Goal: Task Accomplishment & Management: Use online tool/utility

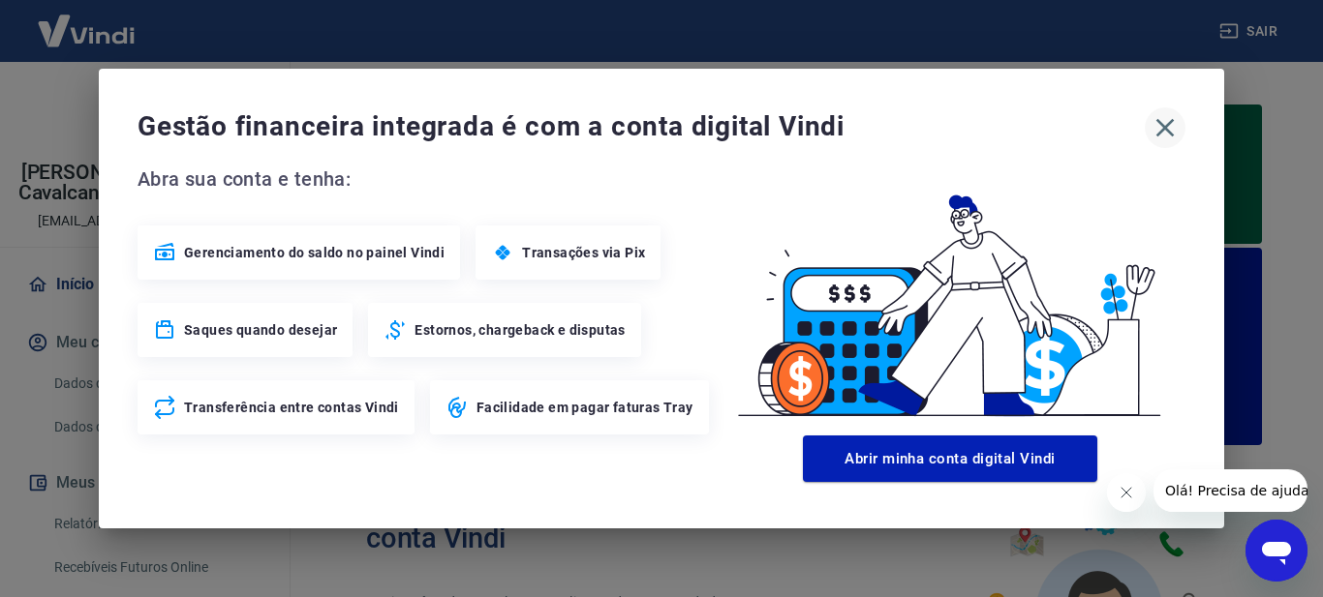
click at [1177, 121] on icon "button" at bounding box center [1164, 127] width 31 height 31
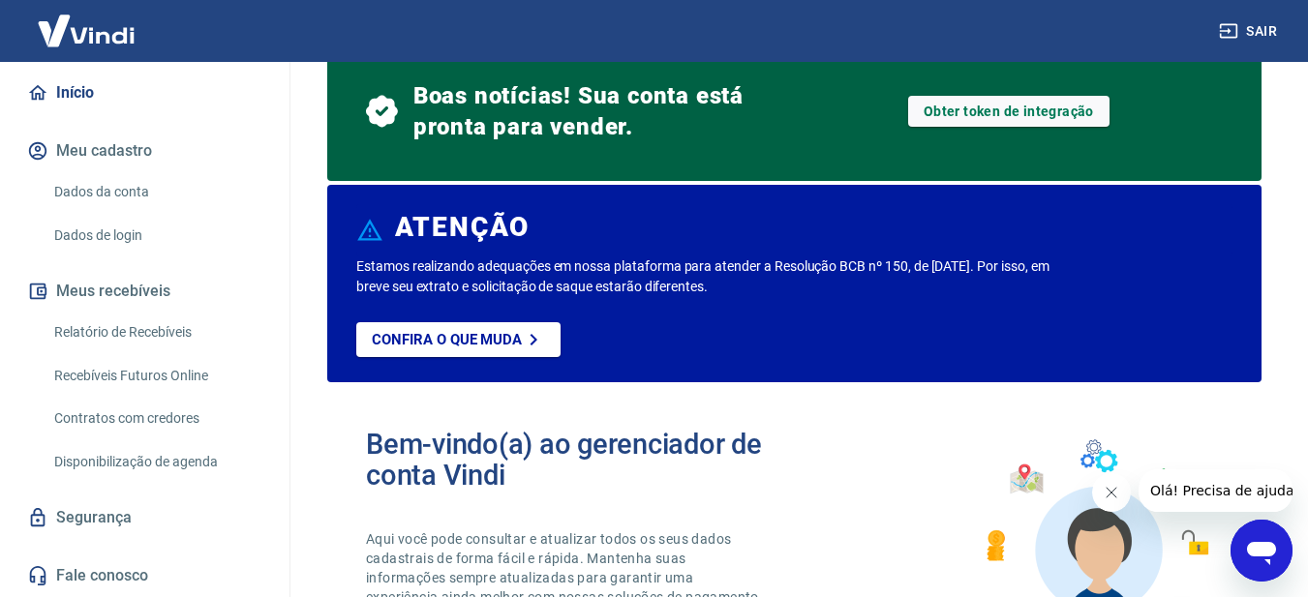
scroll to position [97, 0]
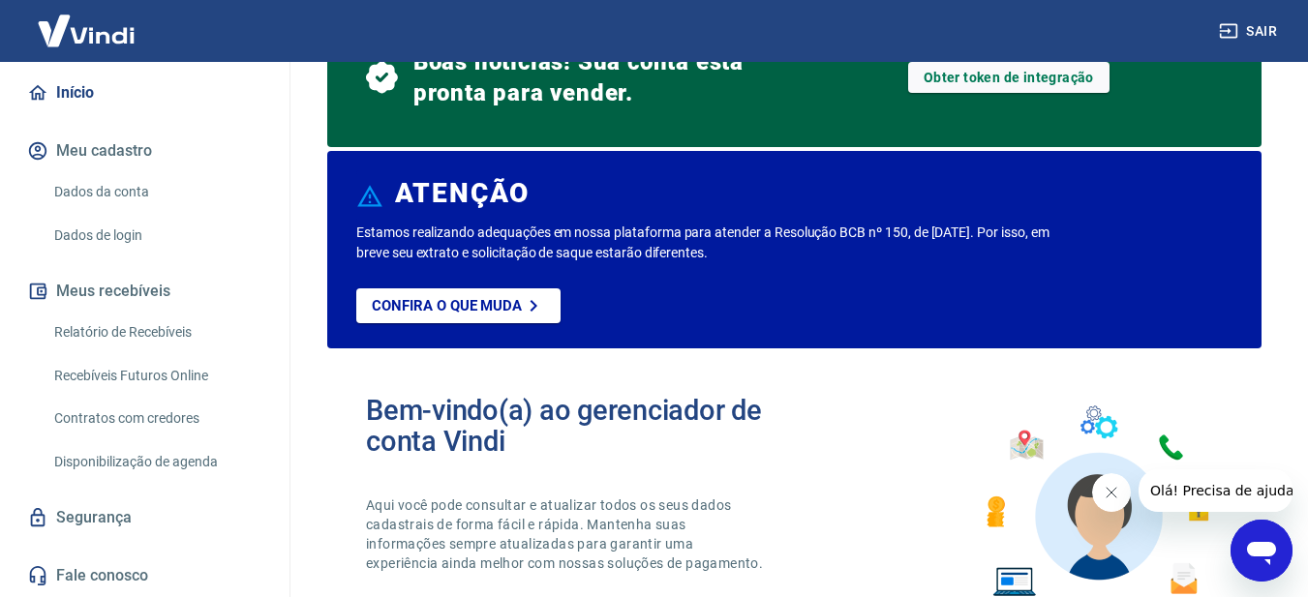
click at [159, 344] on link "Relatório de Recebíveis" at bounding box center [156, 333] width 220 height 40
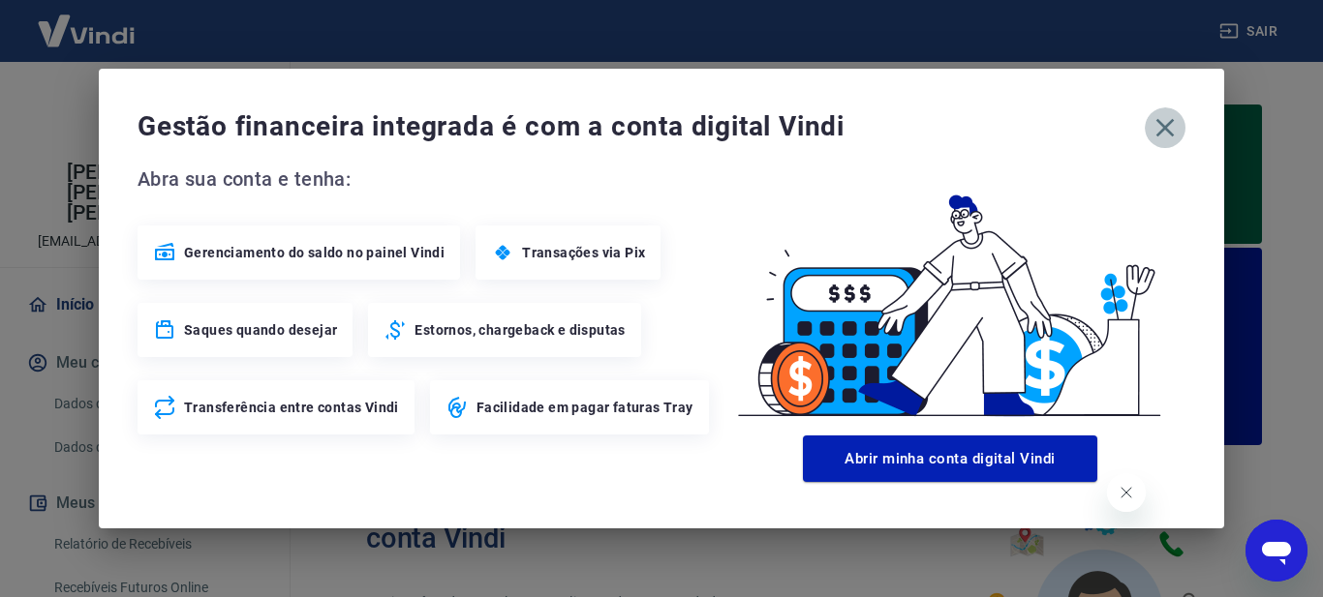
click at [1165, 131] on icon "button" at bounding box center [1164, 127] width 31 height 31
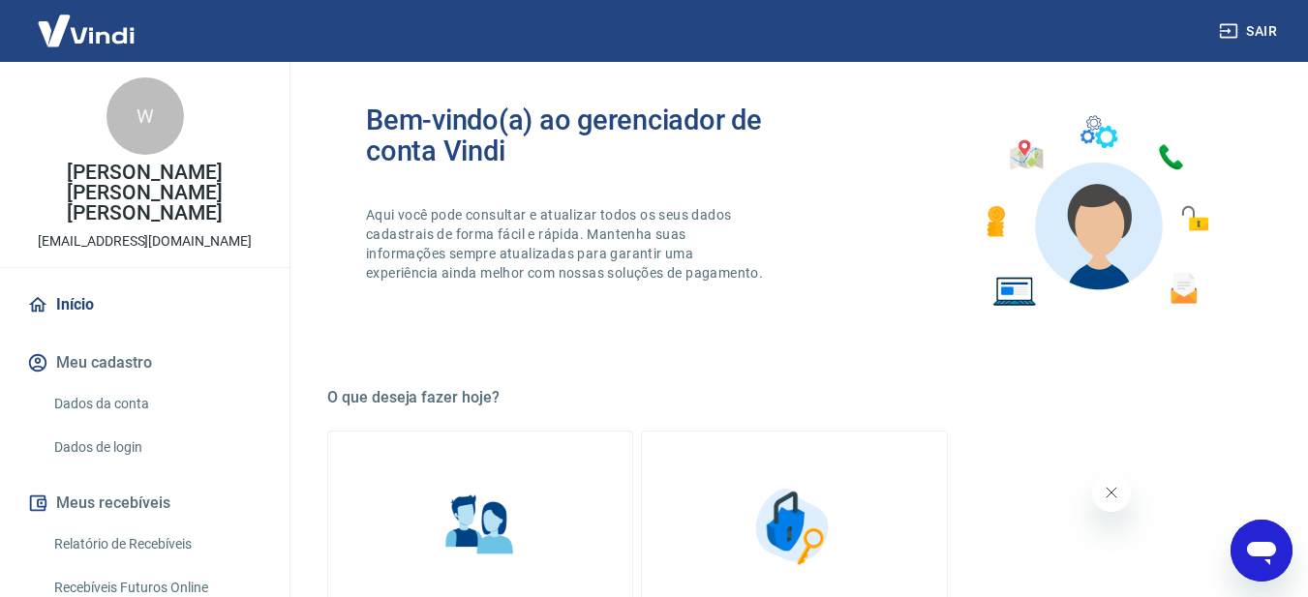
scroll to position [192, 0]
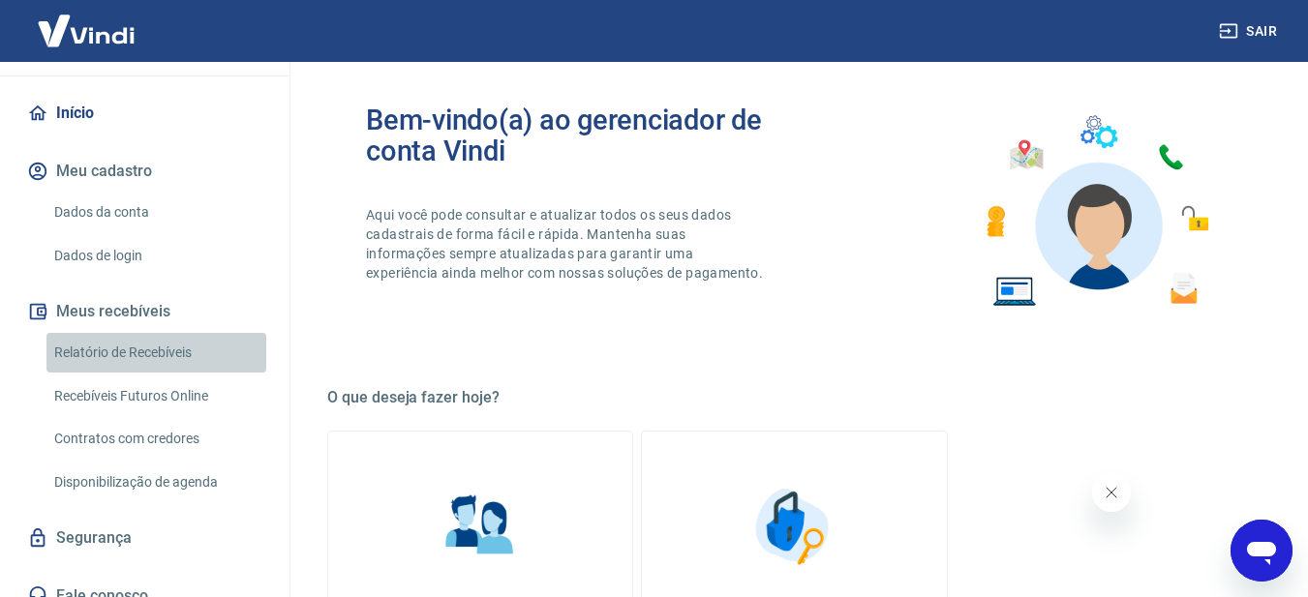
click at [194, 333] on link "Relatório de Recebíveis" at bounding box center [156, 353] width 220 height 40
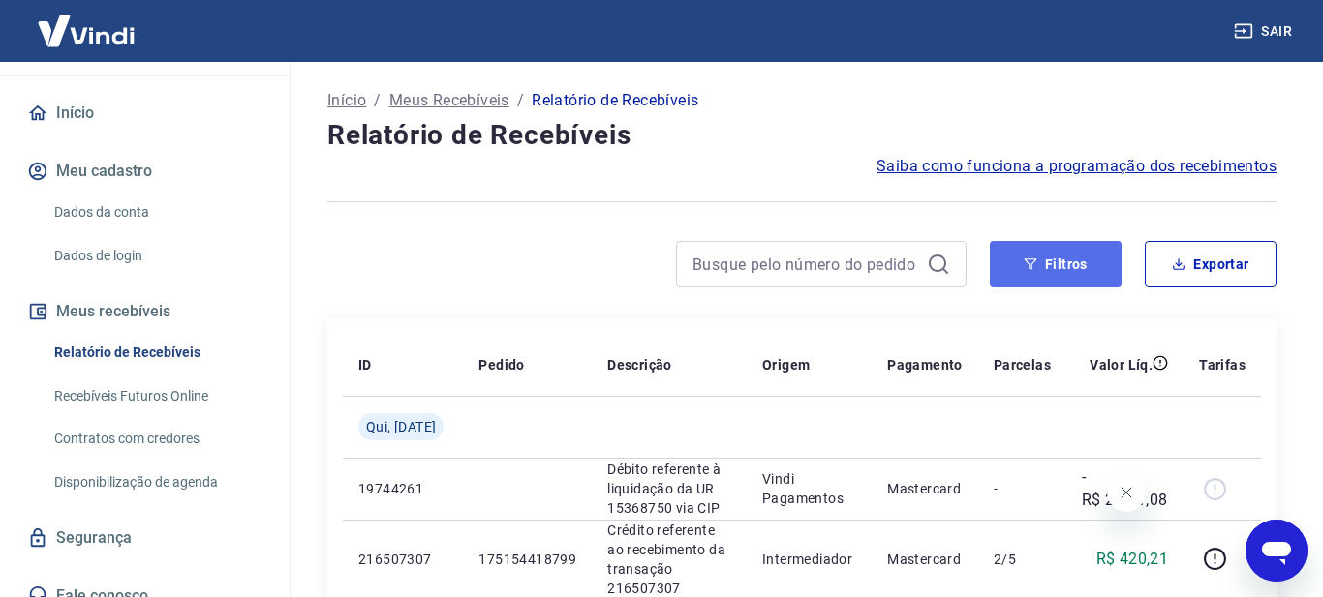
click at [1051, 253] on button "Filtros" at bounding box center [1056, 264] width 132 height 46
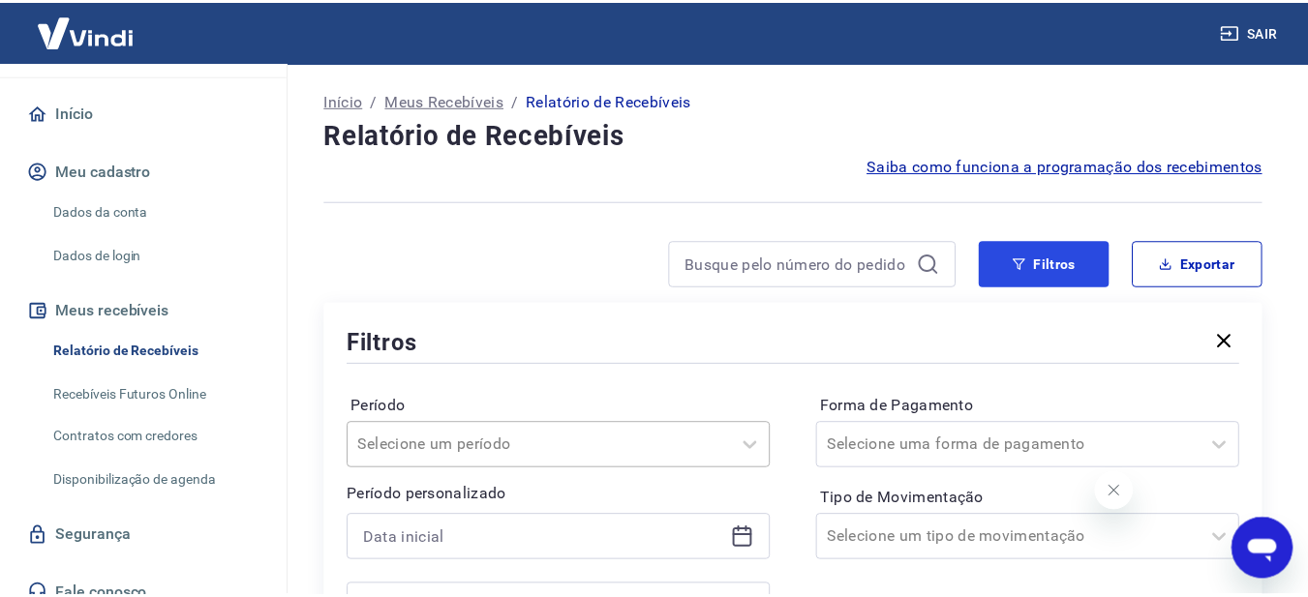
scroll to position [291, 0]
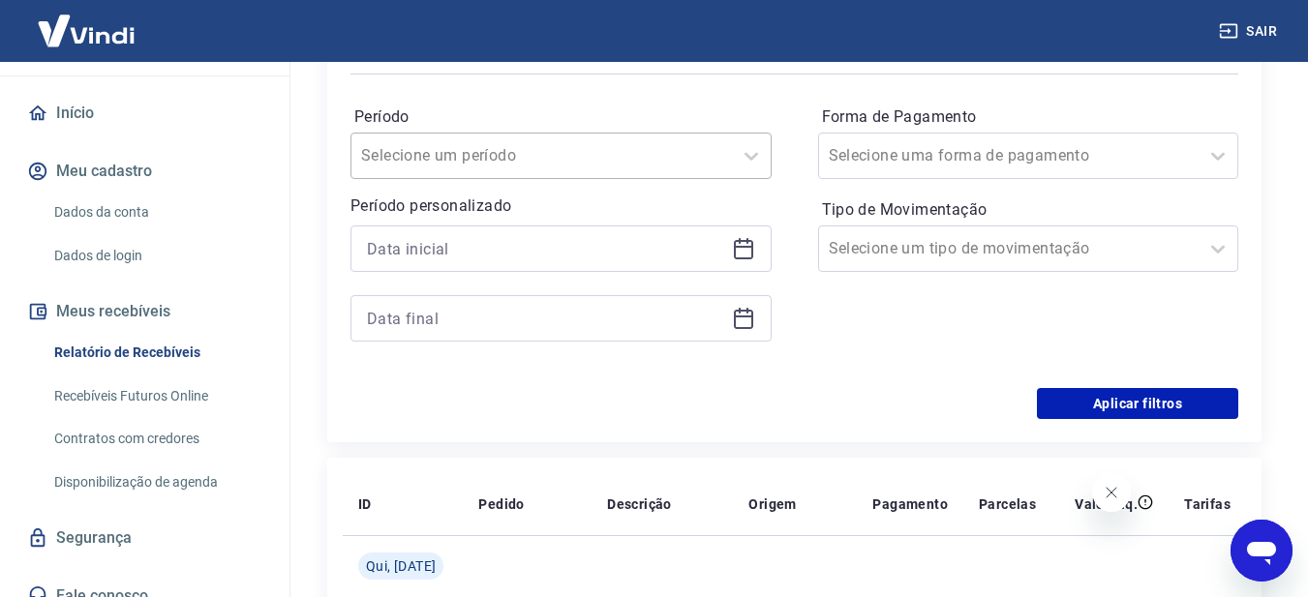
click at [561, 161] on div at bounding box center [541, 155] width 361 height 27
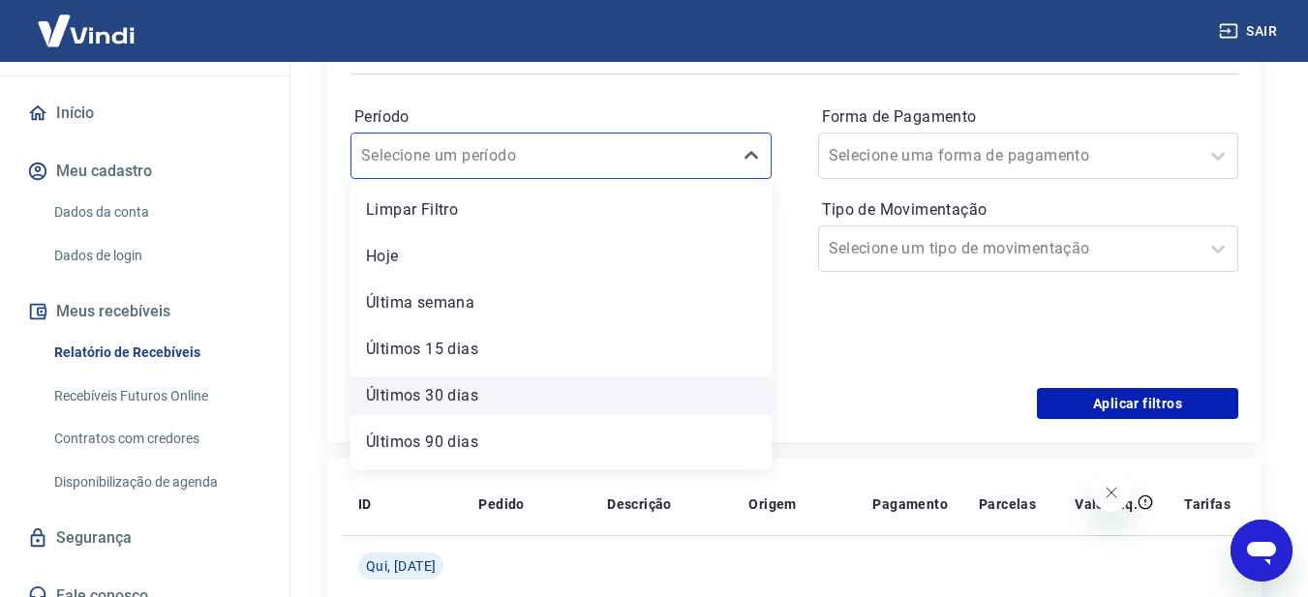
scroll to position [43, 0]
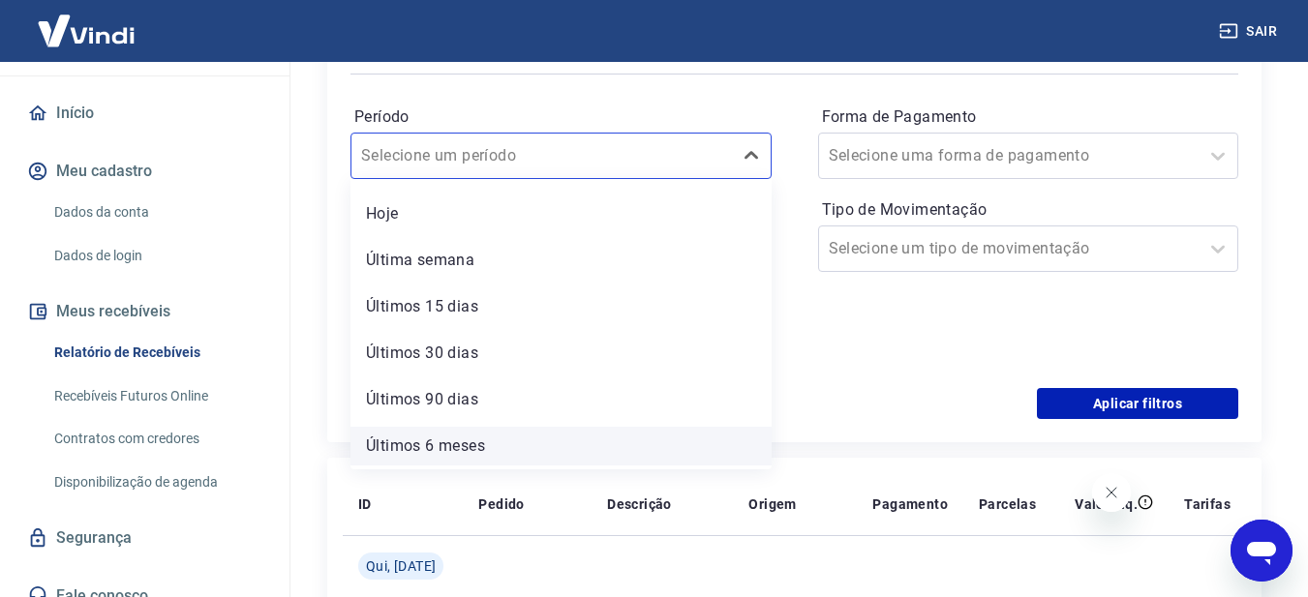
click at [539, 437] on div "Últimos 6 meses" at bounding box center [561, 446] width 421 height 39
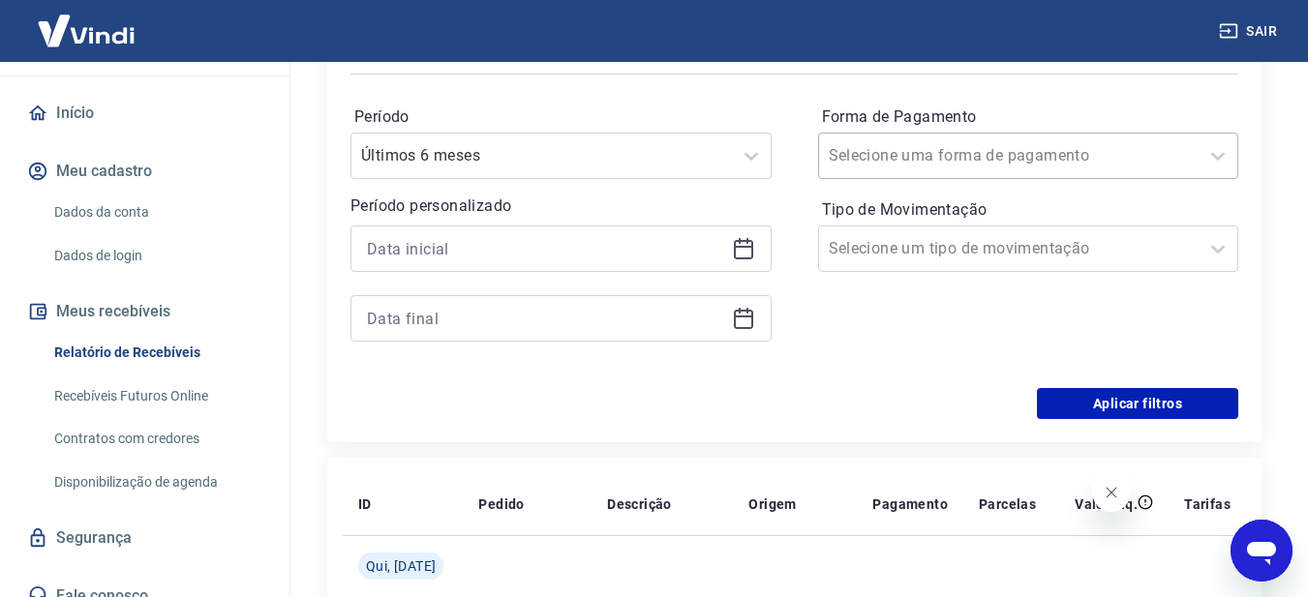
click at [907, 175] on div "Selecione uma forma de pagamento" at bounding box center [1028, 156] width 421 height 46
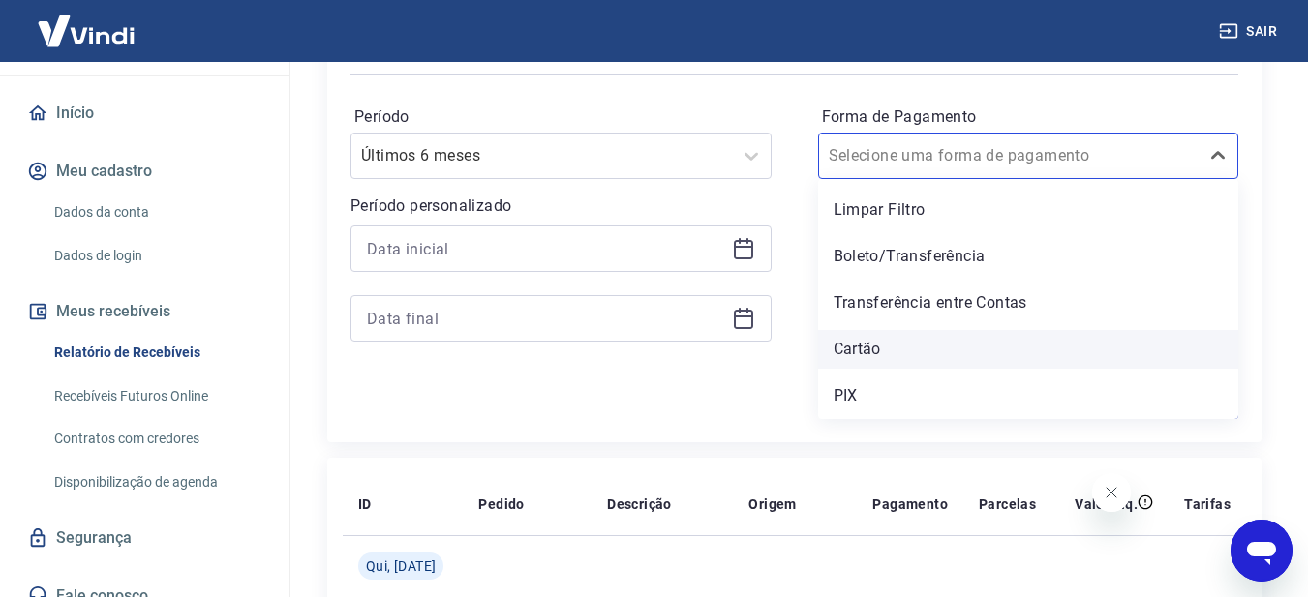
click at [874, 349] on div "Cartão" at bounding box center [1028, 349] width 421 height 39
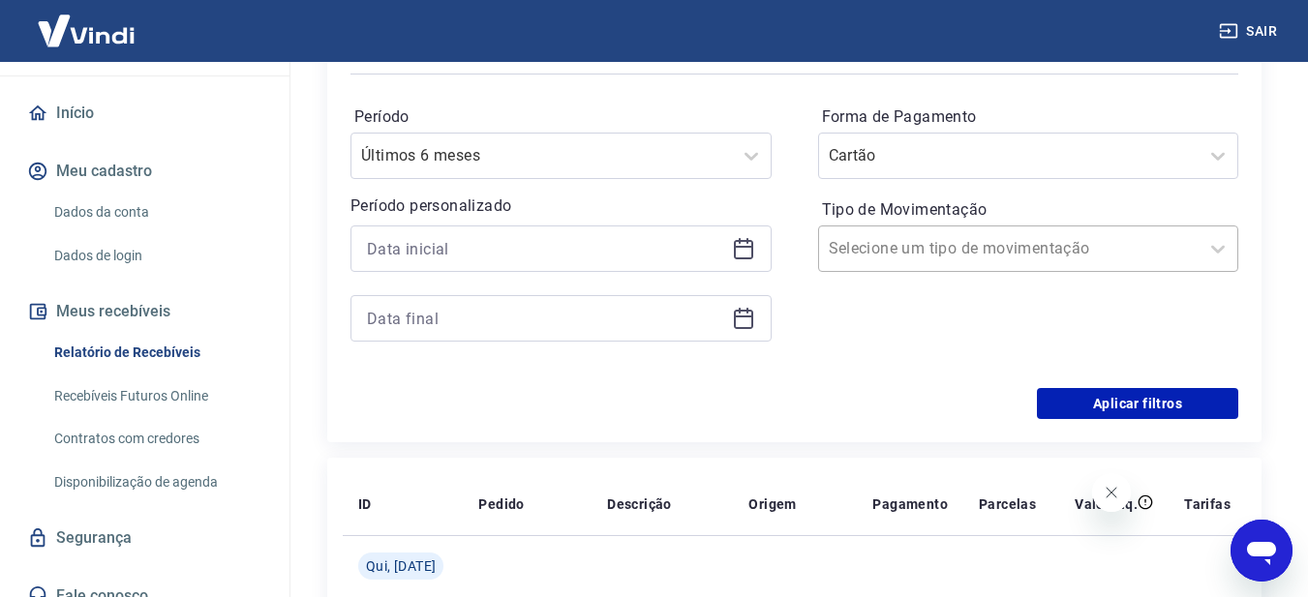
click at [906, 245] on input "Tipo de Movimentação" at bounding box center [927, 248] width 196 height 23
click at [786, 228] on div "Período Últimos 6 meses Período personalizado Forma de Pagamento Cartão Tipo de…" at bounding box center [795, 233] width 888 height 310
click at [983, 254] on input "Tipo de Movimentação" at bounding box center [927, 248] width 196 height 23
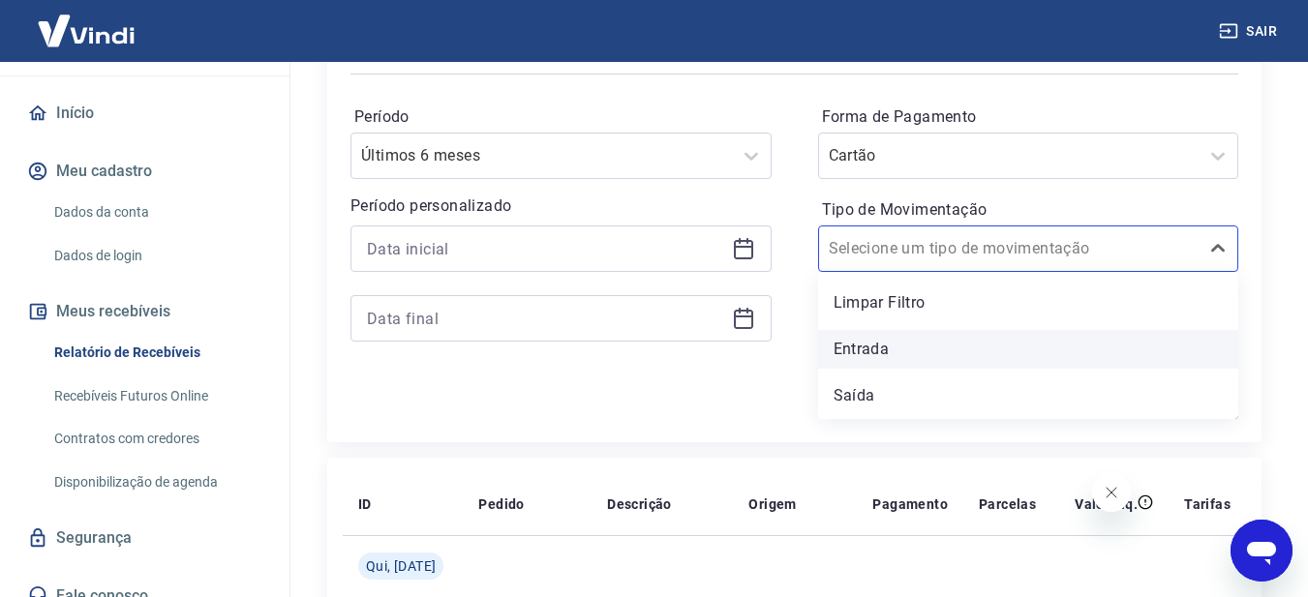
click at [917, 358] on div "Entrada" at bounding box center [1028, 349] width 421 height 39
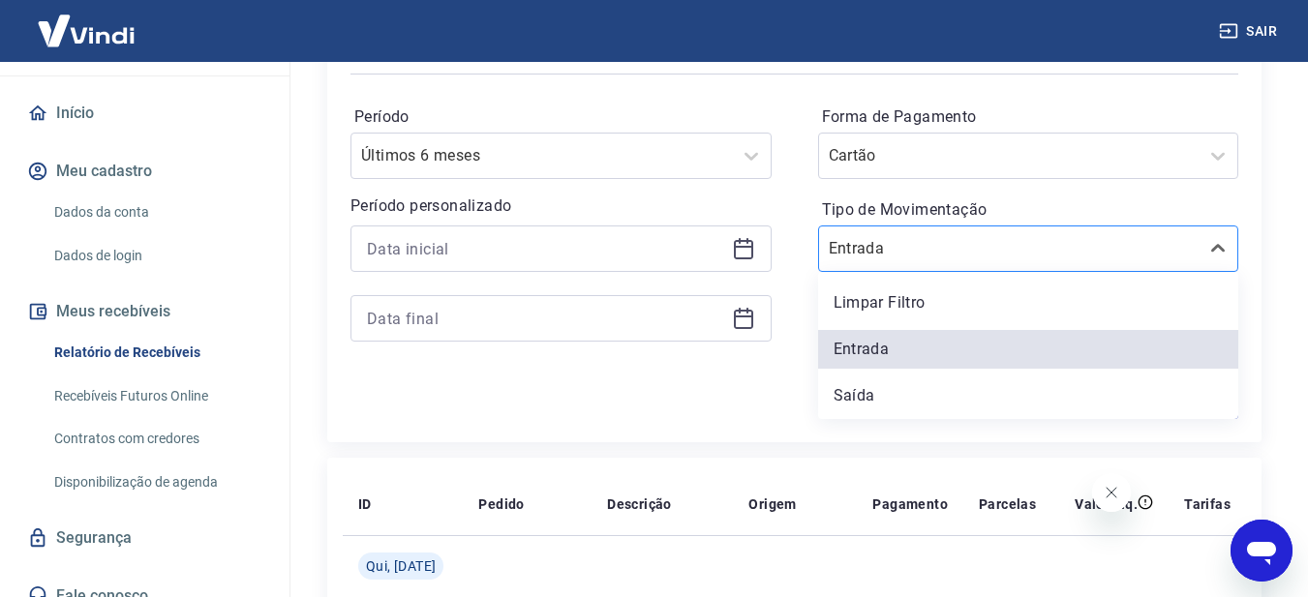
click at [865, 257] on input "Tipo de Movimentação" at bounding box center [927, 248] width 196 height 23
click at [865, 303] on div "Limpar Filtro" at bounding box center [1028, 303] width 421 height 39
click at [814, 291] on div "Período Últimos 6 meses Período personalizado Forma de Pagamento Cartão Tipo de…" at bounding box center [795, 233] width 888 height 310
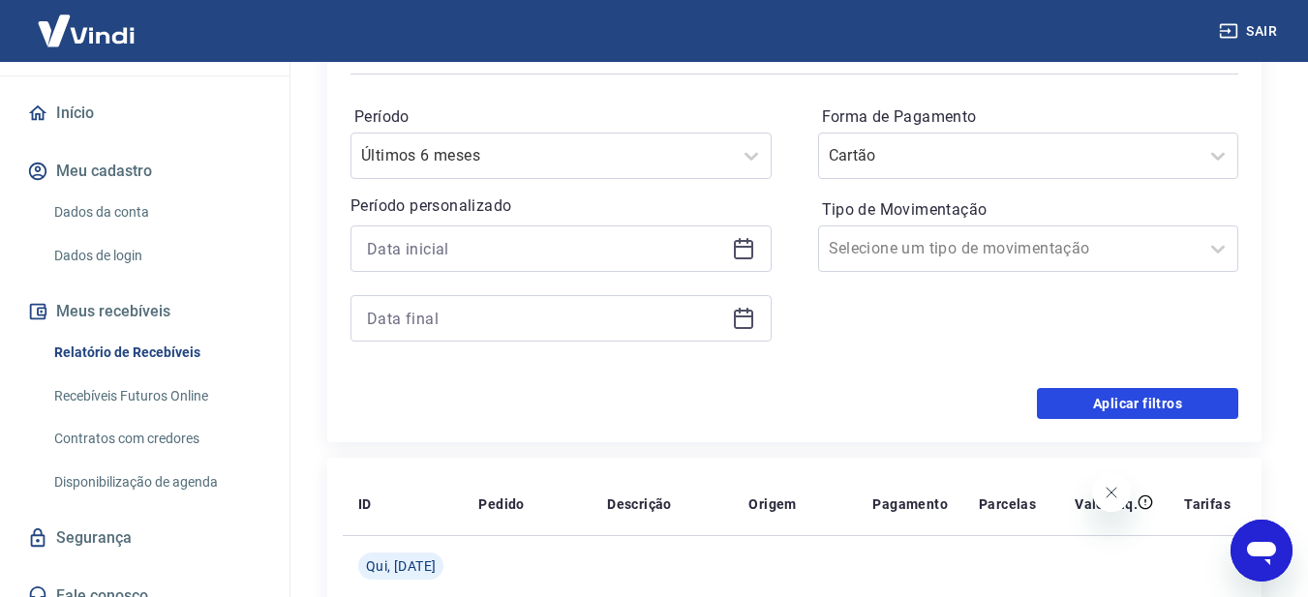
drag, startPoint x: 1113, startPoint y: 405, endPoint x: 752, endPoint y: 358, distance: 363.2
click at [1113, 406] on button "Aplicar filtros" at bounding box center [1137, 403] width 201 height 31
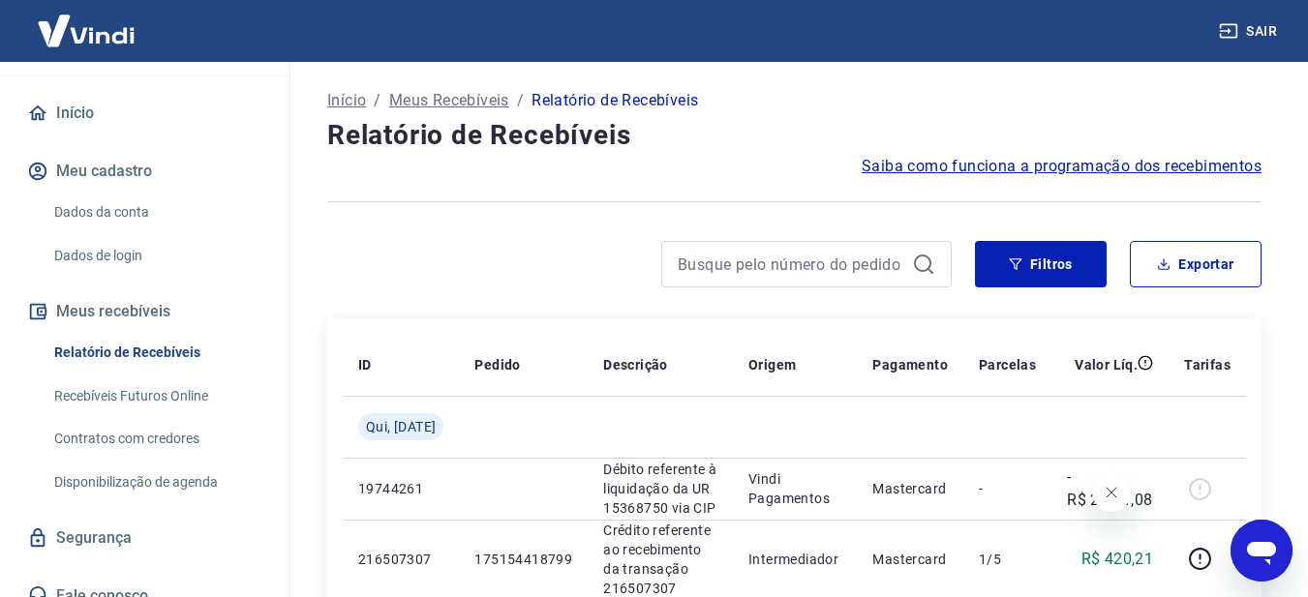
click at [162, 377] on link "Recebíveis Futuros Online" at bounding box center [156, 397] width 220 height 40
